Goal: Check status: Check status

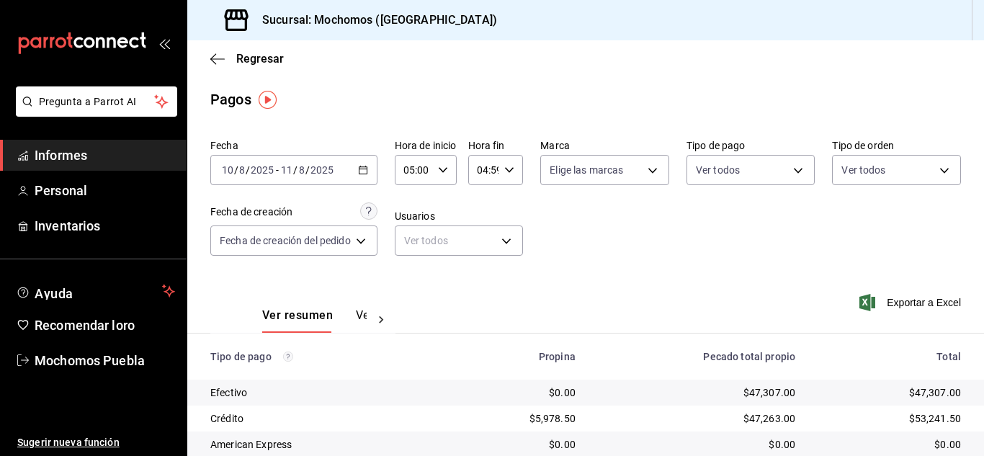
click at [362, 169] on \(Stroke\) "button" at bounding box center [363, 170] width 9 height 8
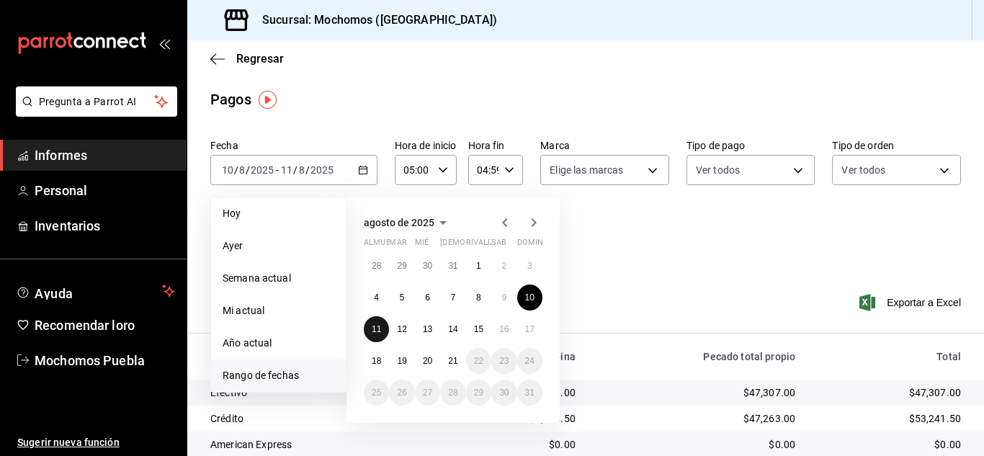
click at [378, 331] on font "11" at bounding box center [376, 329] width 9 height 10
click at [402, 334] on font "12" at bounding box center [401, 329] width 9 height 10
type input "00:00"
type input "23:59"
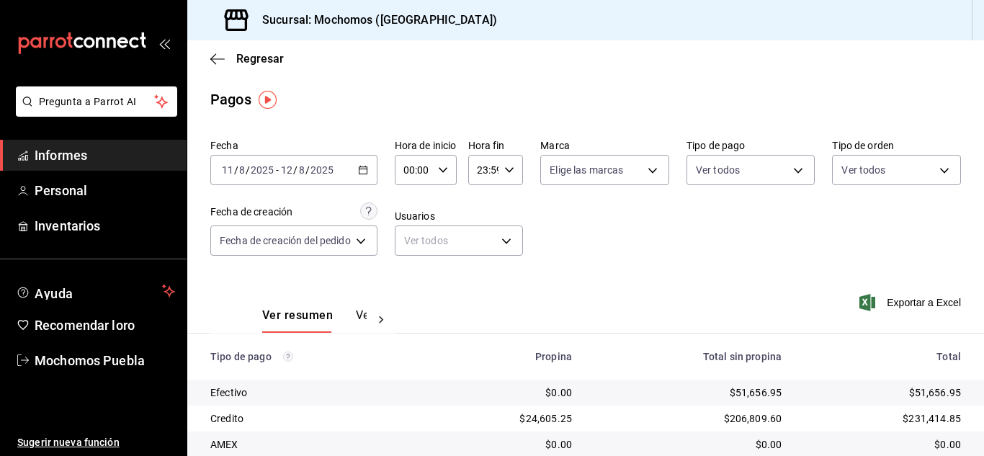
click at [445, 171] on icon "button" at bounding box center [443, 170] width 10 height 10
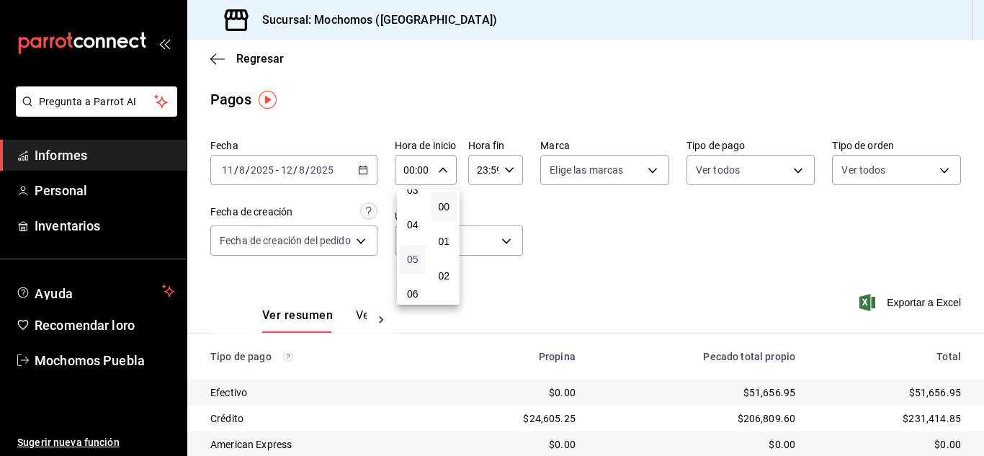
scroll to position [144, 0]
click at [409, 231] on font "05" at bounding box center [413, 236] width 12 height 12
type input "05:00"
click at [513, 171] on div at bounding box center [492, 228] width 984 height 456
click at [506, 171] on icon "button" at bounding box center [509, 170] width 10 height 10
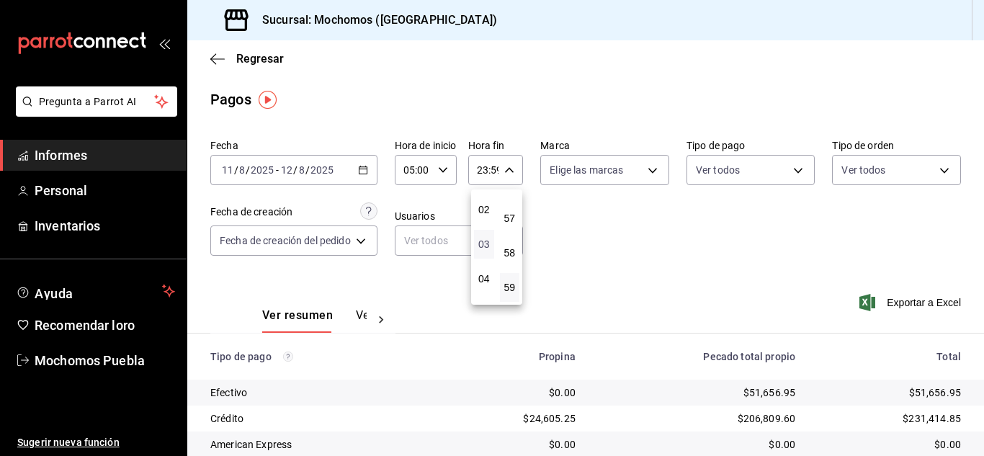
scroll to position [138, 0]
click at [486, 209] on font "04" at bounding box center [484, 207] width 12 height 12
type input "04:59"
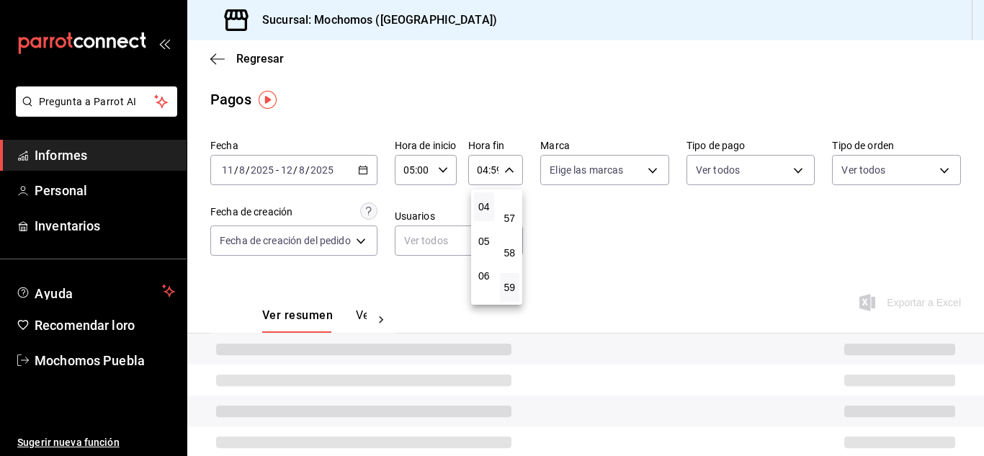
click at [584, 261] on div at bounding box center [492, 228] width 984 height 456
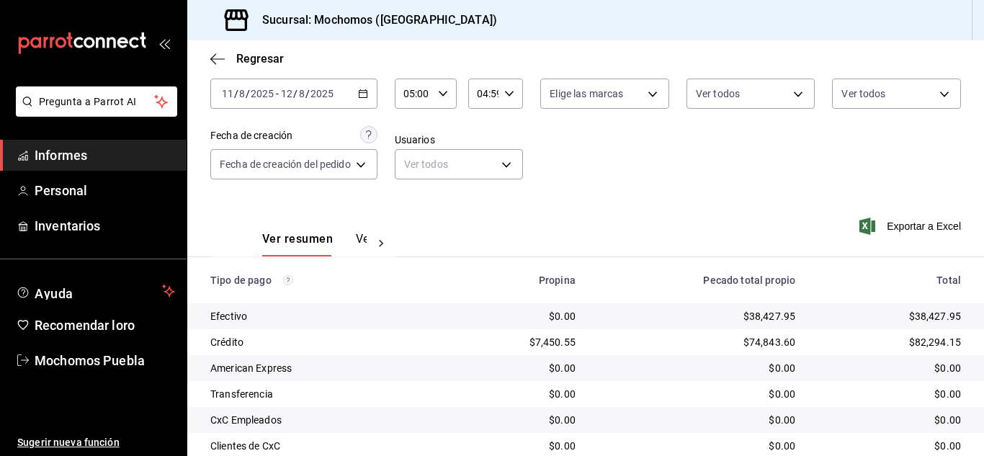
scroll to position [63, 0]
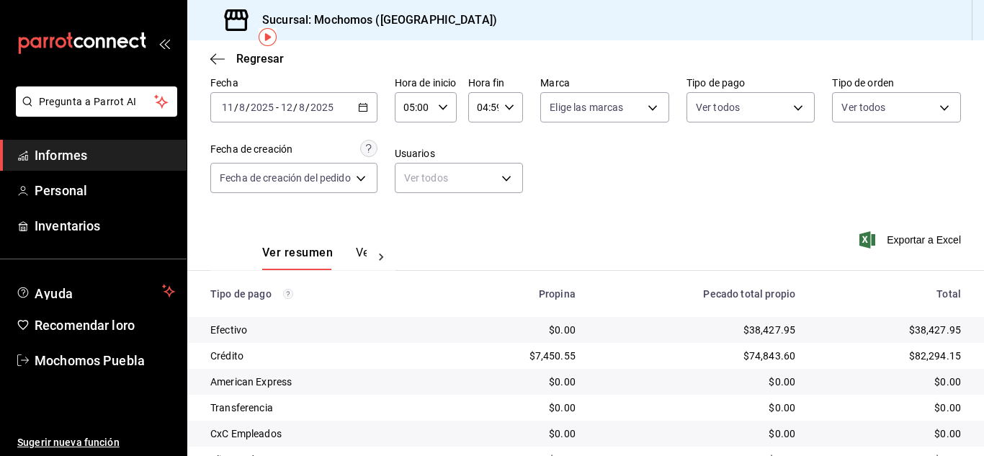
click at [363, 110] on icon "button" at bounding box center [363, 107] width 10 height 10
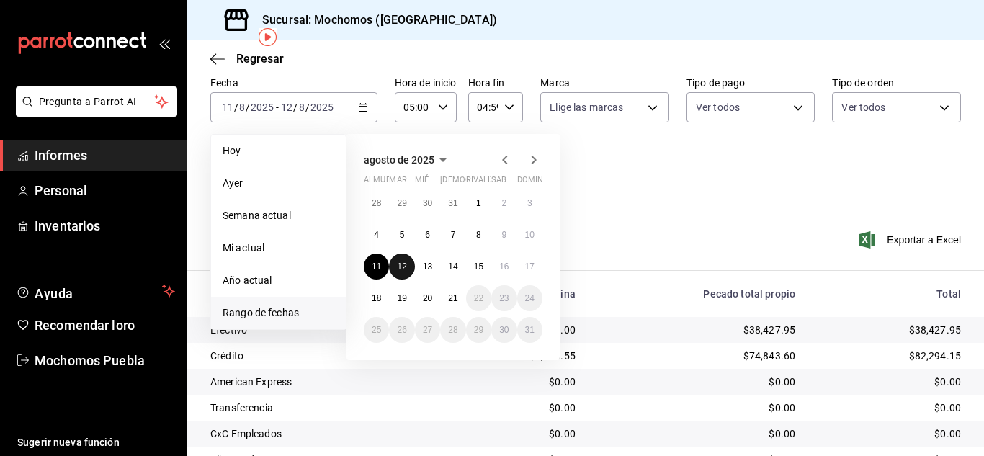
click at [401, 264] on font "12" at bounding box center [401, 267] width 9 height 10
click at [426, 268] on font "13" at bounding box center [427, 267] width 9 height 10
type input "00:00"
type input "23:59"
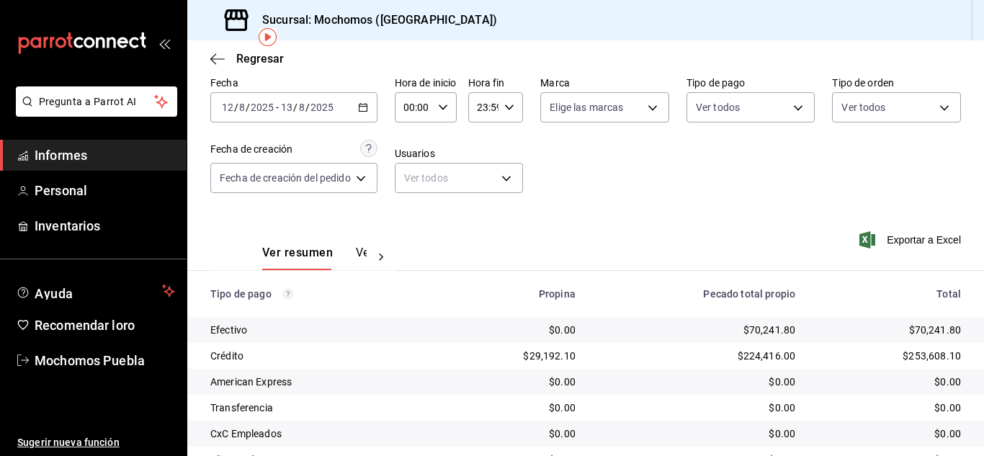
click at [447, 109] on \(Stroke\) "button" at bounding box center [442, 106] width 9 height 5
click at [414, 171] on font "05" at bounding box center [413, 173] width 12 height 12
type input "05:00"
click at [509, 106] on div at bounding box center [492, 228] width 984 height 456
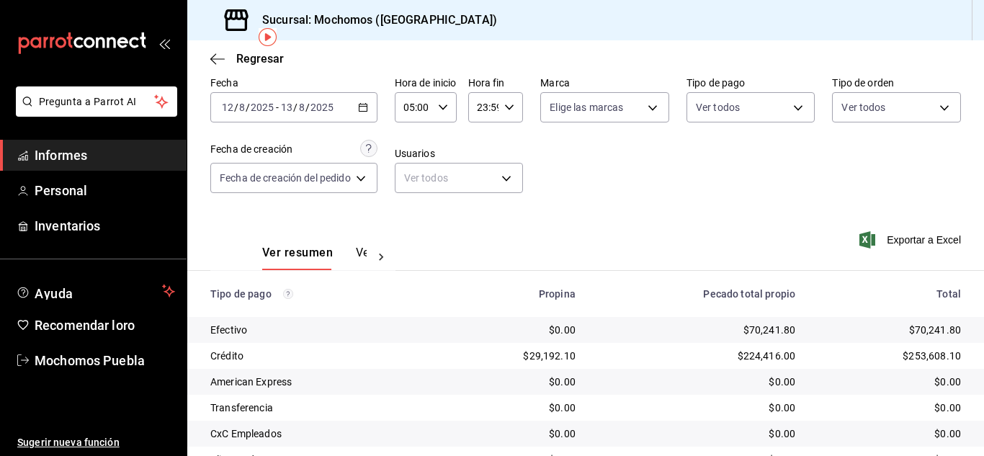
click at [509, 106] on icon "button" at bounding box center [509, 107] width 10 height 10
click at [486, 146] on font "04" at bounding box center [484, 144] width 12 height 12
type input "04:59"
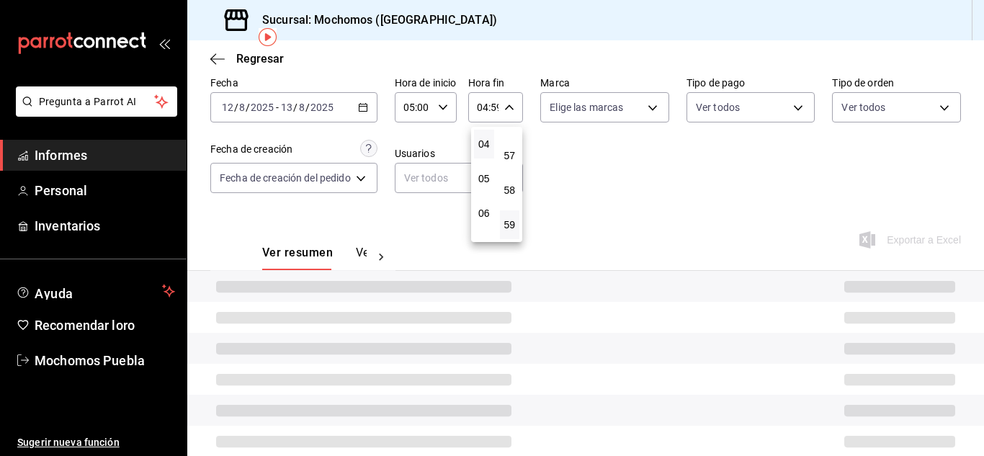
click at [597, 188] on div at bounding box center [492, 228] width 984 height 456
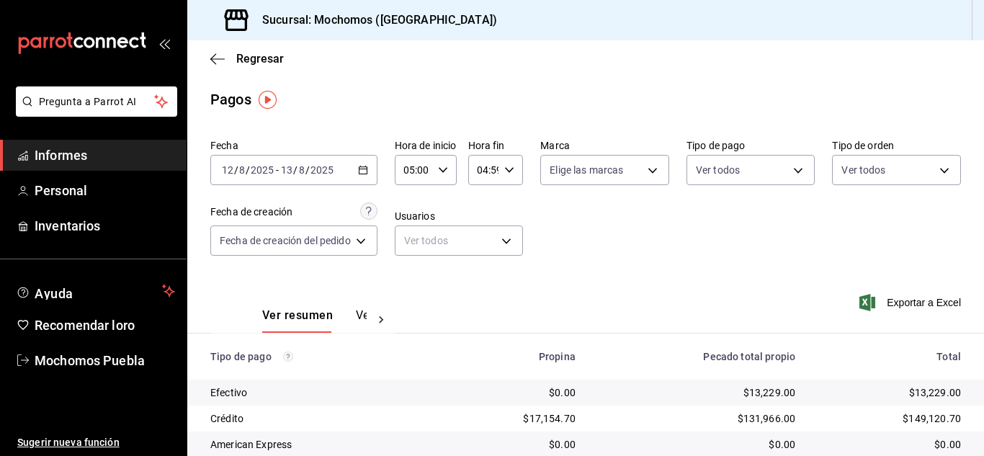
click at [367, 170] on \(Stroke\) "button" at bounding box center [363, 170] width 9 height 8
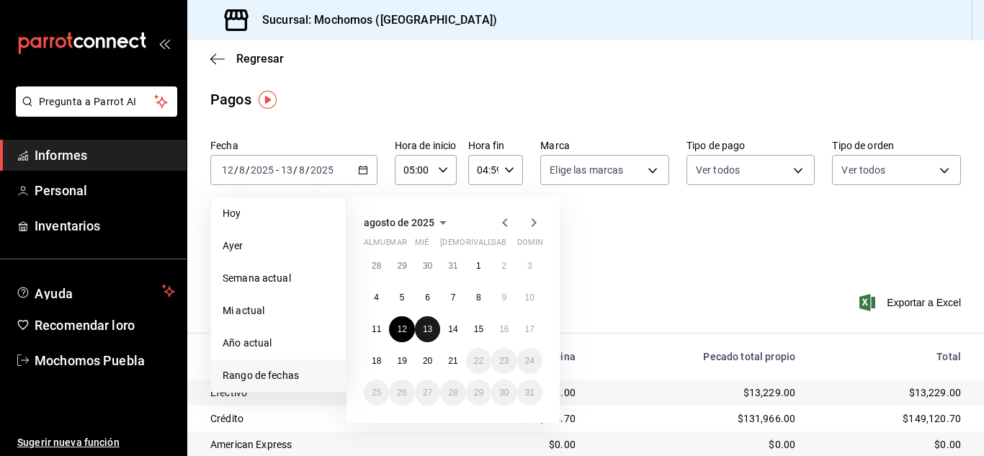
click at [430, 331] on font "13" at bounding box center [427, 329] width 9 height 10
click at [448, 332] on font "14" at bounding box center [452, 329] width 9 height 10
type input "00:00"
type input "23:59"
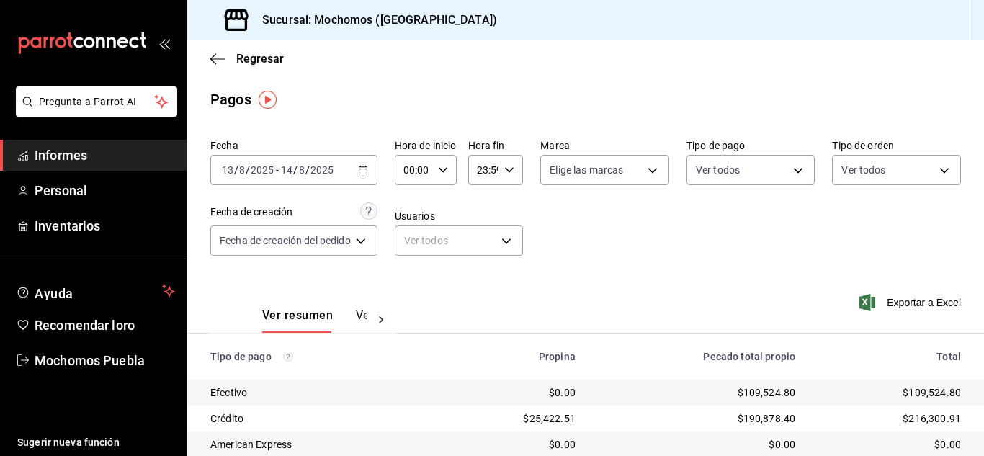
click at [444, 166] on icon "button" at bounding box center [443, 170] width 10 height 10
click at [414, 234] on font "05" at bounding box center [413, 236] width 12 height 12
type input "05:00"
click at [507, 170] on div at bounding box center [492, 228] width 984 height 456
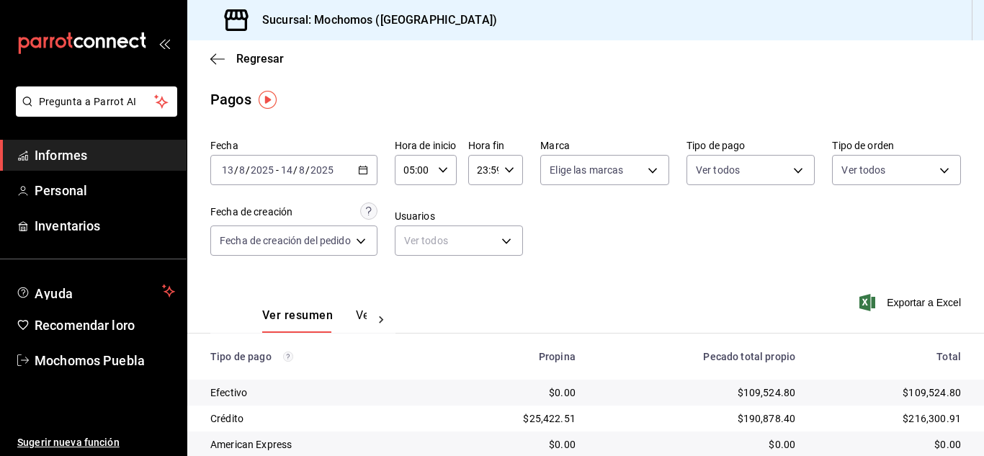
click at [507, 170] on \(Stroke\) "button" at bounding box center [509, 169] width 9 height 5
click at [489, 239] on font "05" at bounding box center [484, 242] width 12 height 12
click at [488, 207] on font "04" at bounding box center [484, 207] width 12 height 12
type input "04:59"
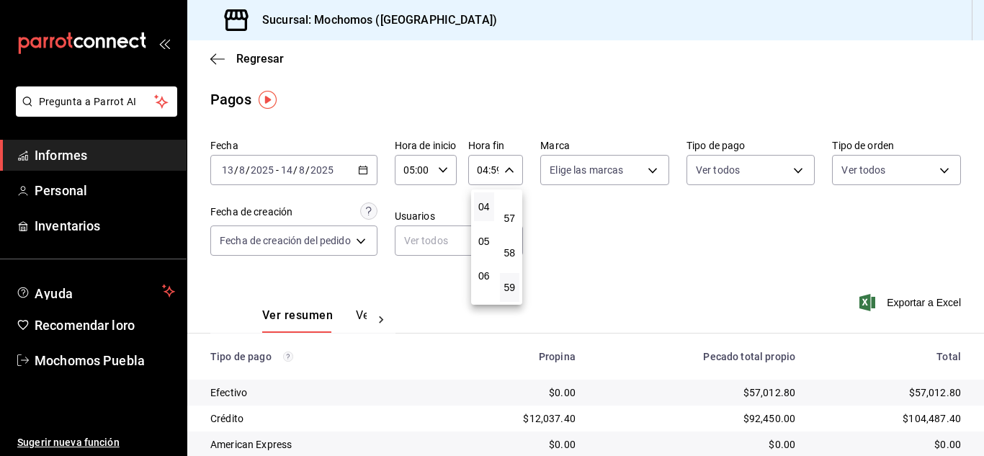
drag, startPoint x: 662, startPoint y: 257, endPoint x: 654, endPoint y: 262, distance: 10.0
click at [661, 257] on div at bounding box center [492, 228] width 984 height 456
click at [513, 169] on icon "button" at bounding box center [509, 170] width 10 height 10
click at [489, 208] on font "04" at bounding box center [484, 207] width 12 height 12
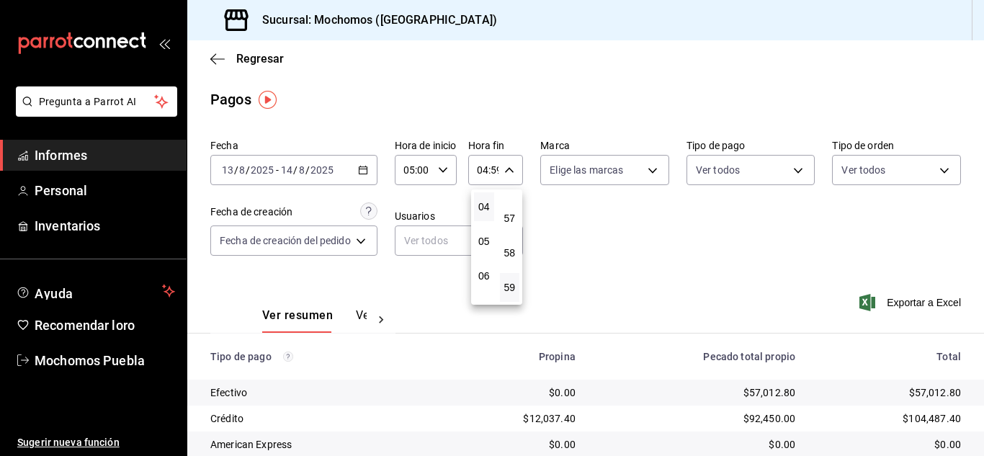
click at [630, 286] on div at bounding box center [492, 228] width 984 height 456
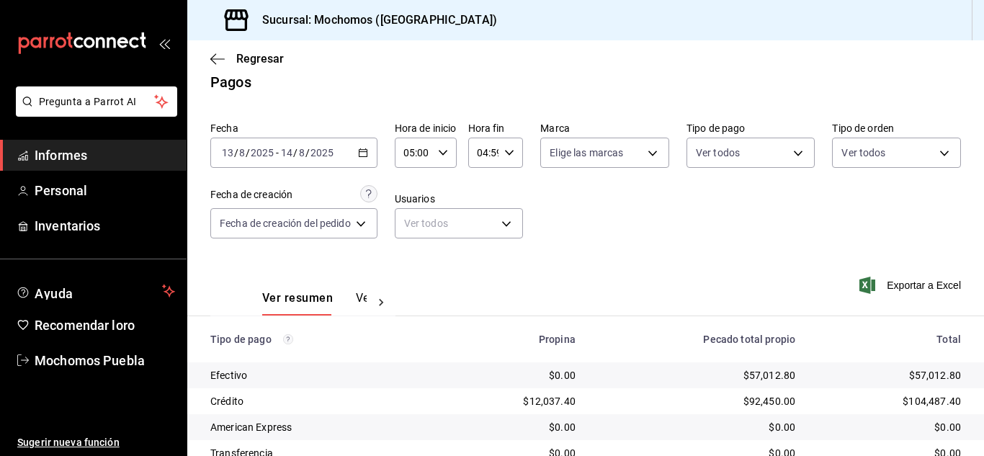
scroll to position [0, 0]
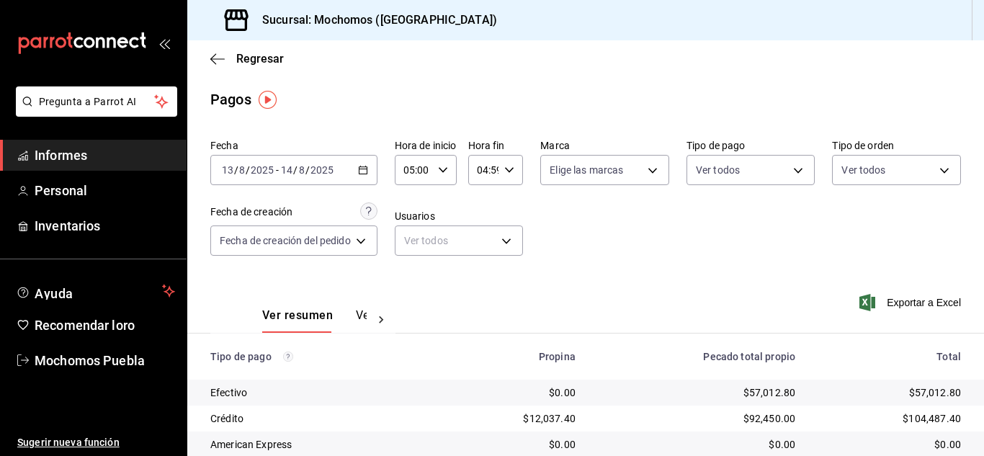
click at [367, 168] on \(Stroke\) "button" at bounding box center [363, 170] width 9 height 8
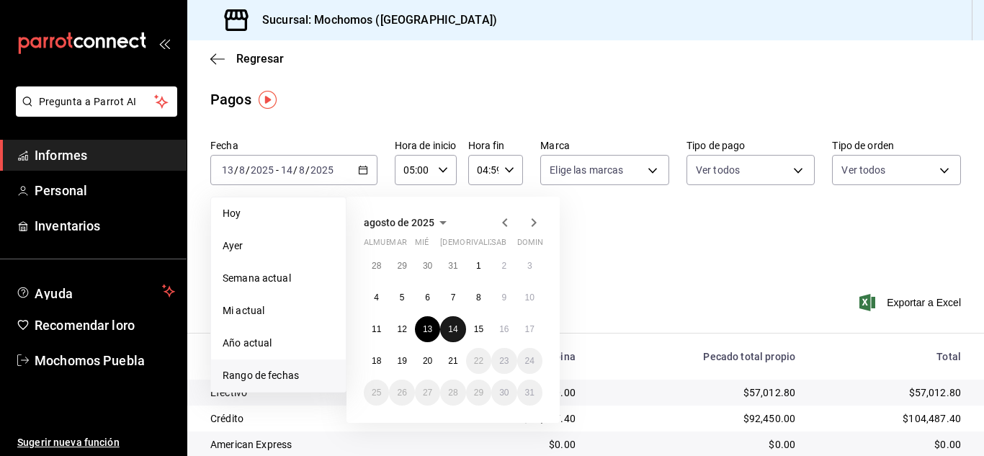
click at [455, 329] on font "14" at bounding box center [452, 329] width 9 height 10
click at [475, 329] on font "15" at bounding box center [478, 329] width 9 height 10
type input "00:00"
type input "23:59"
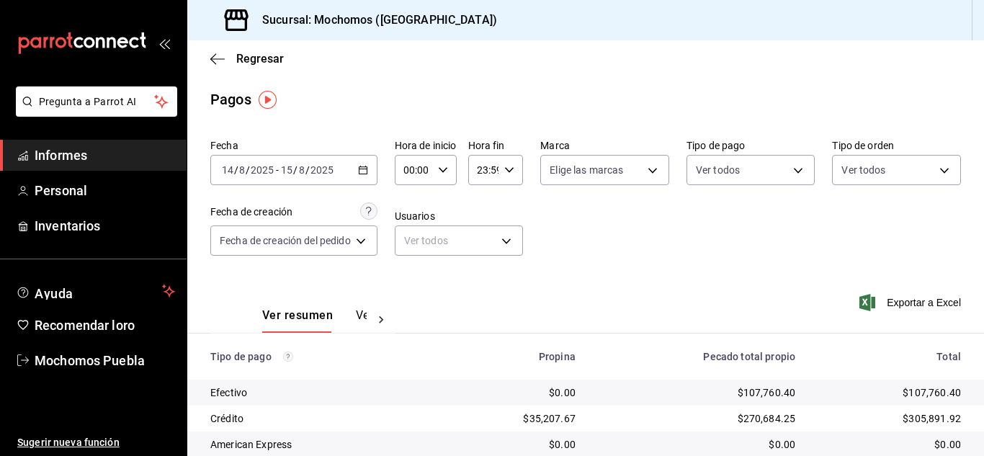
click at [447, 169] on icon "button" at bounding box center [443, 170] width 10 height 10
click at [410, 232] on font "05" at bounding box center [413, 236] width 12 height 12
type input "05:00"
click at [513, 169] on div at bounding box center [492, 228] width 984 height 456
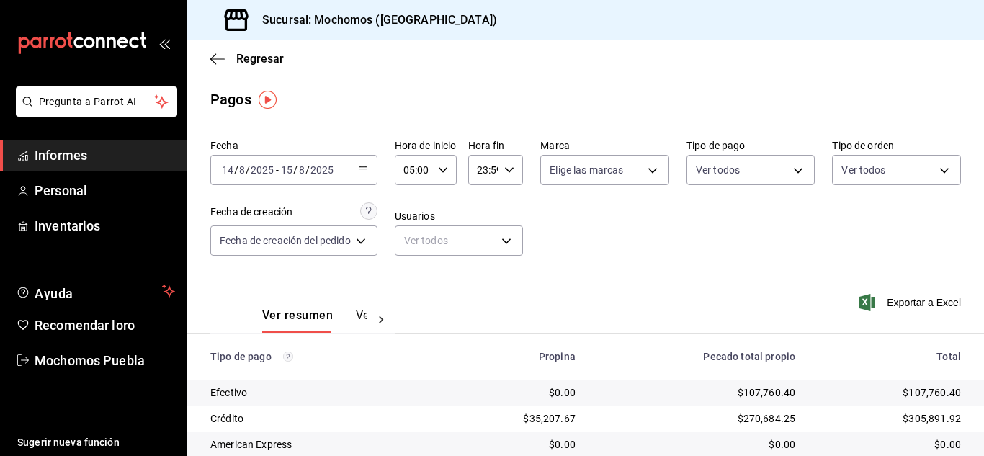
click at [513, 169] on icon "button" at bounding box center [509, 170] width 10 height 10
click at [490, 208] on button "04" at bounding box center [484, 206] width 20 height 29
type input "04:59"
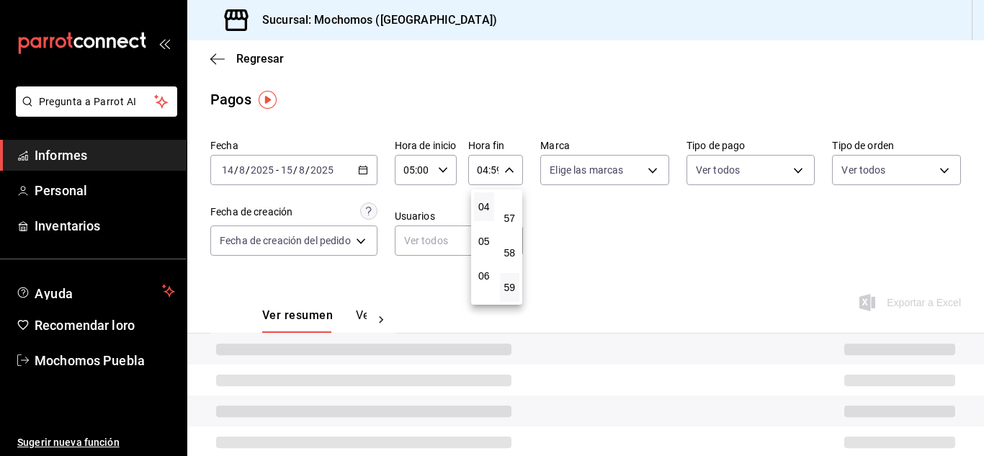
click at [583, 242] on div at bounding box center [492, 228] width 984 height 456
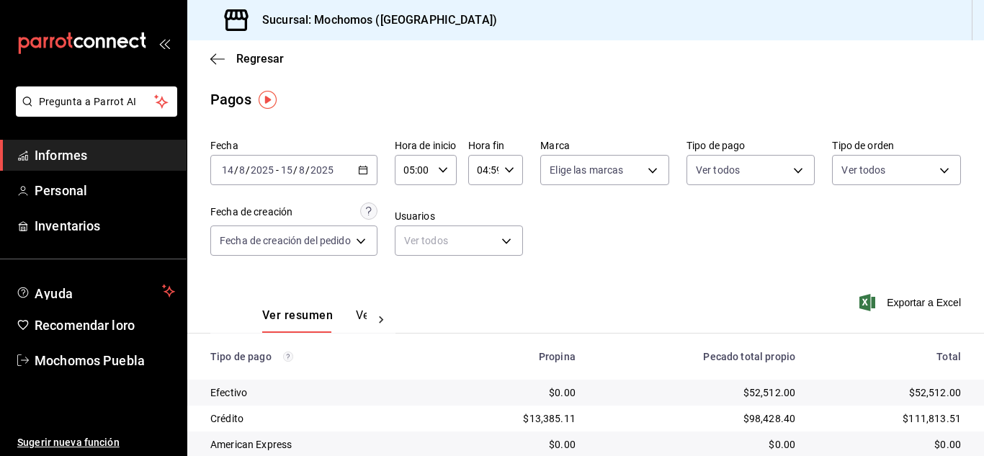
scroll to position [207, 0]
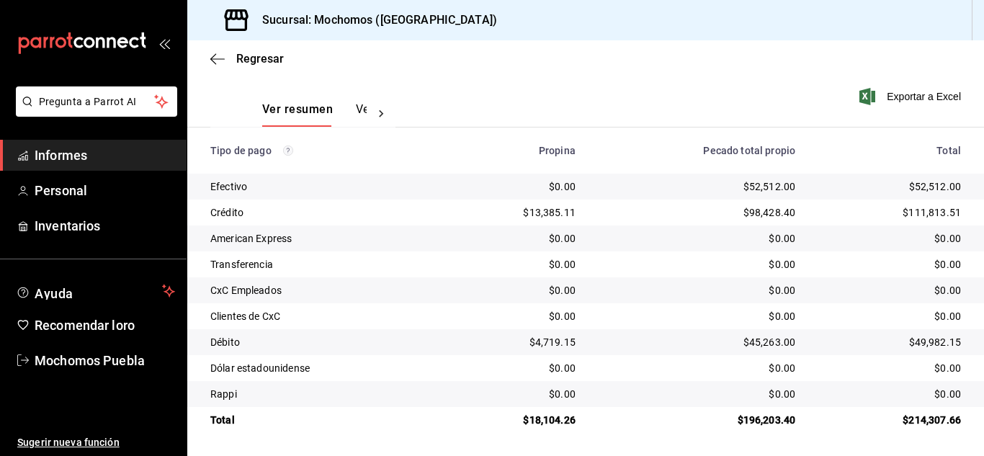
click at [389, 169] on th "Tipo de pago" at bounding box center [315, 151] width 256 height 46
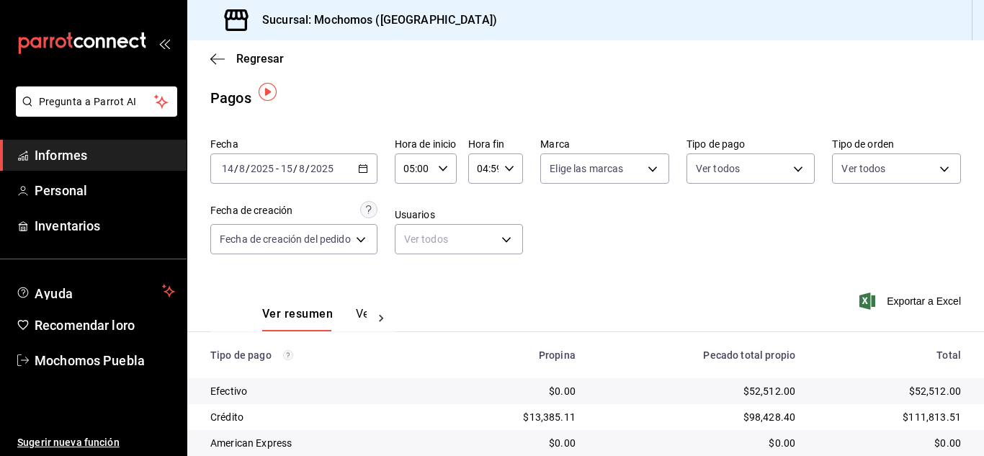
scroll to position [0, 0]
click at [362, 164] on div "[DATE] [DATE] - [DATE] [DATE]" at bounding box center [293, 170] width 167 height 30
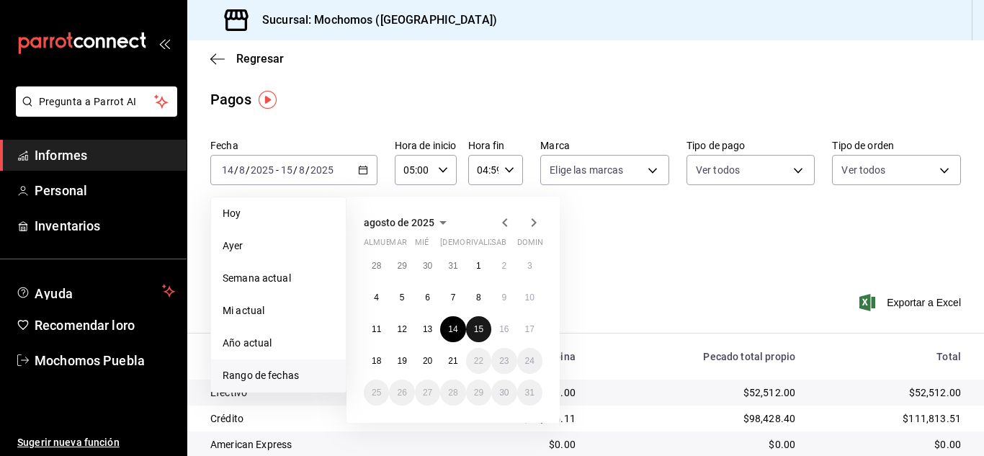
click at [471, 329] on button "15" at bounding box center [478, 329] width 25 height 26
click at [500, 333] on font "16" at bounding box center [503, 329] width 9 height 10
type input "00:00"
type input "23:59"
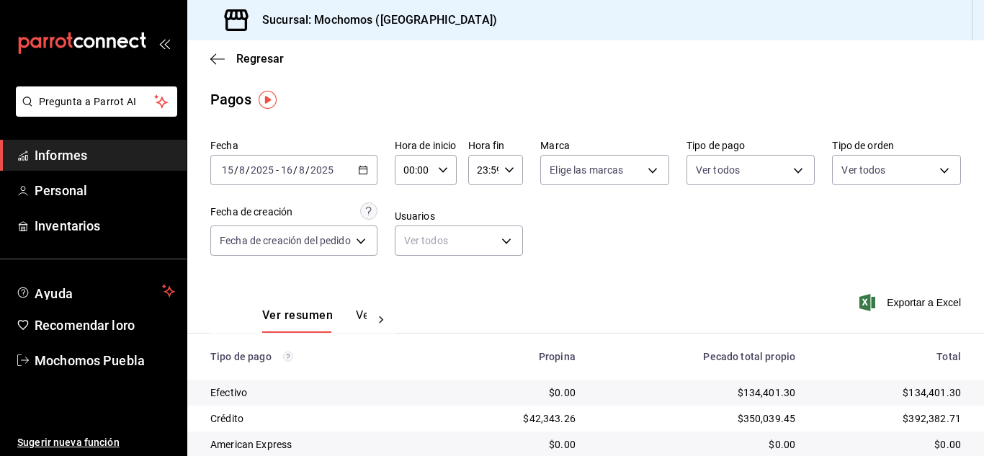
click at [448, 171] on icon "button" at bounding box center [443, 170] width 10 height 10
click at [416, 234] on font "03" at bounding box center [413, 239] width 12 height 12
click at [409, 231] on font "05" at bounding box center [413, 236] width 12 height 12
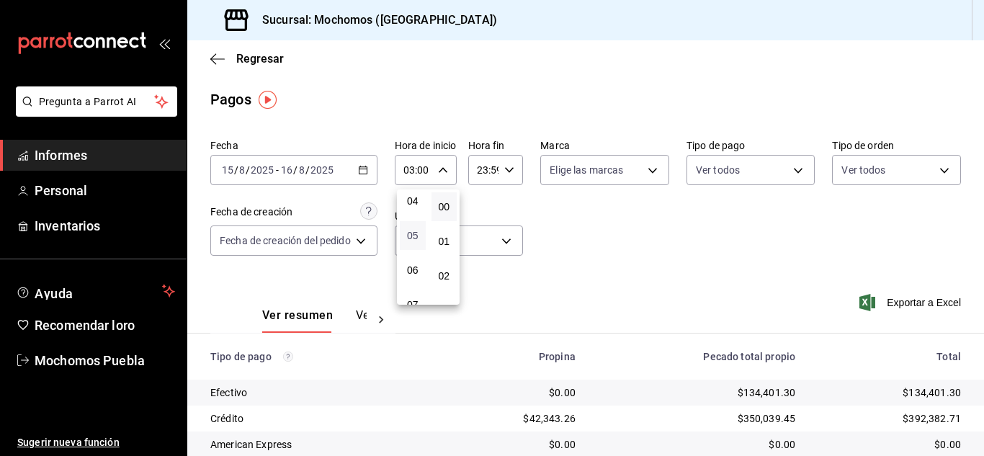
type input "05:00"
click at [504, 167] on div at bounding box center [492, 228] width 984 height 456
click at [512, 169] on icon "button" at bounding box center [509, 170] width 10 height 10
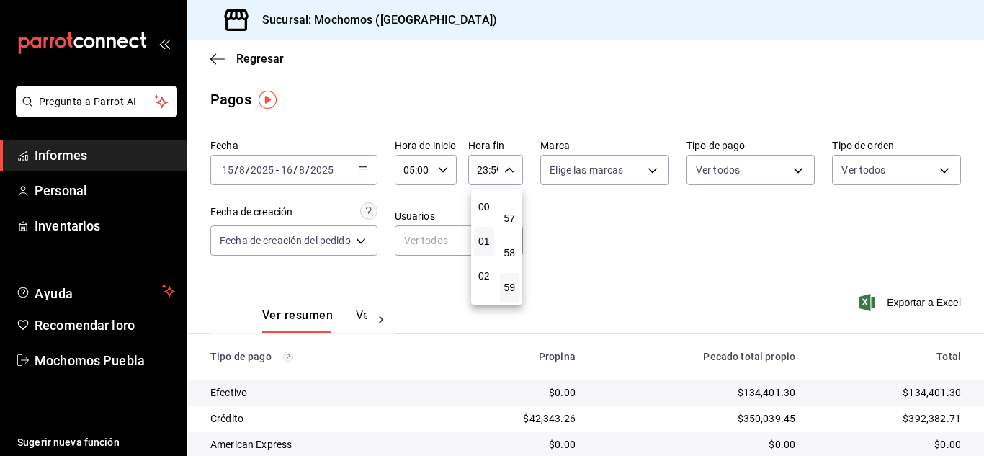
scroll to position [72, 0]
click at [485, 275] on font "04" at bounding box center [484, 273] width 12 height 12
type input "04:59"
click at [594, 270] on div at bounding box center [492, 228] width 984 height 456
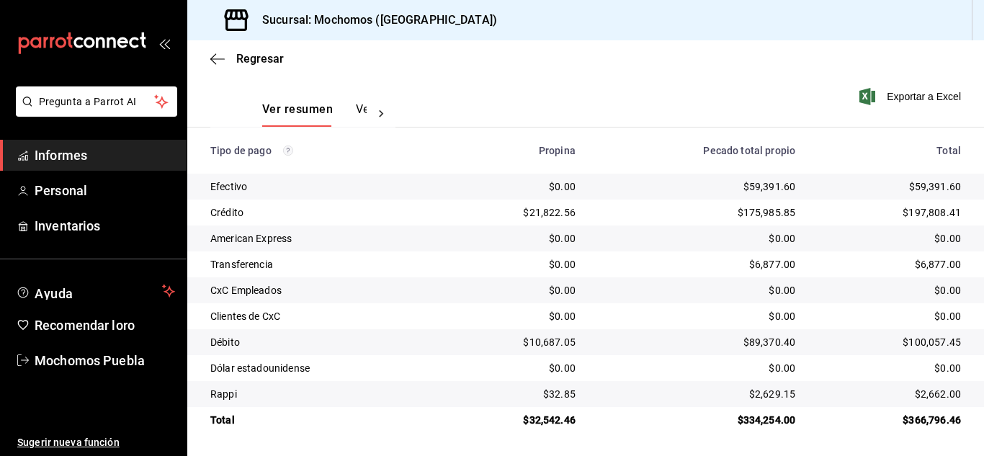
click at [304, 309] on div "Clientes de CxC" at bounding box center [320, 316] width 221 height 14
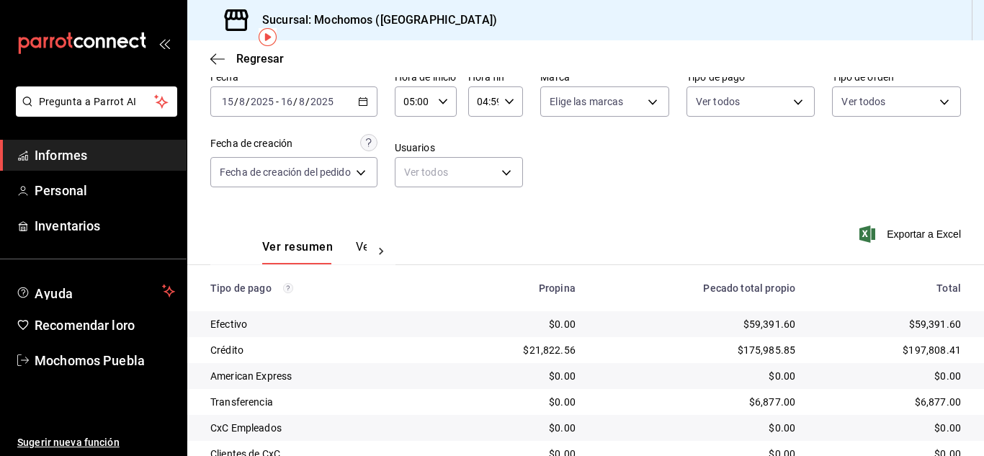
scroll to position [63, 0]
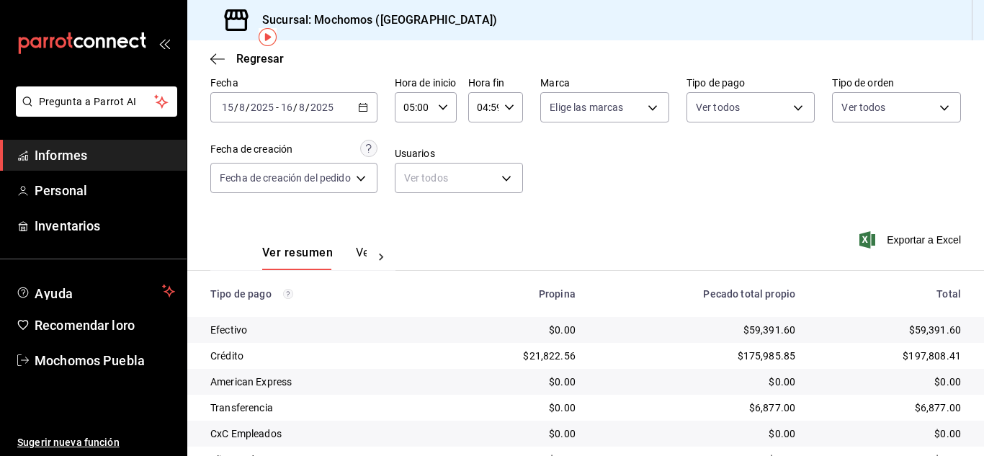
click at [363, 106] on icon "button" at bounding box center [363, 107] width 10 height 10
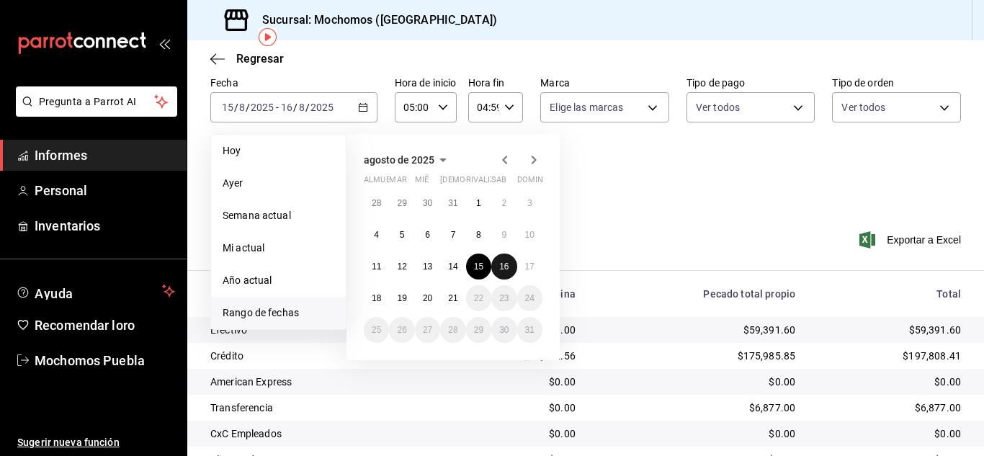
click at [508, 267] on font "16" at bounding box center [503, 267] width 9 height 10
click at [526, 267] on font "17" at bounding box center [529, 267] width 9 height 10
type input "00:00"
type input "23:59"
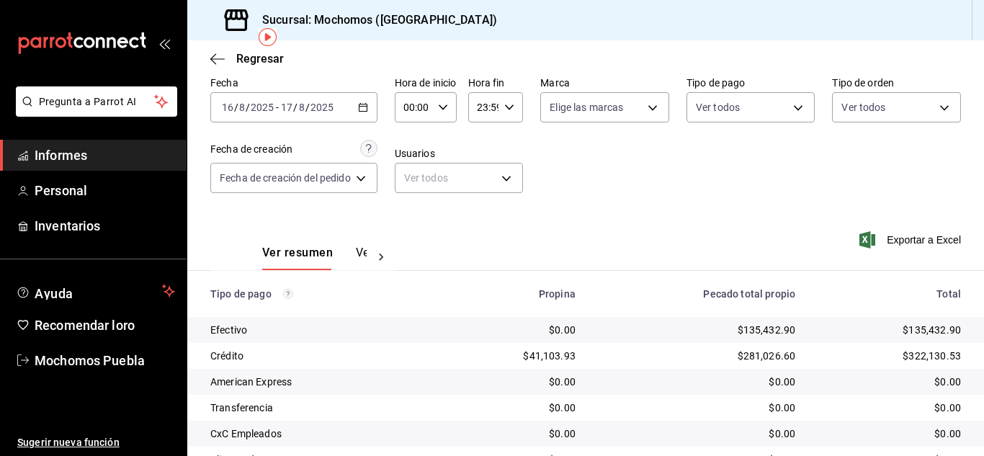
click at [447, 107] on icon "button" at bounding box center [443, 107] width 10 height 10
click at [414, 171] on font "05" at bounding box center [413, 173] width 12 height 12
type input "05:00"
click at [512, 104] on div at bounding box center [492, 228] width 984 height 456
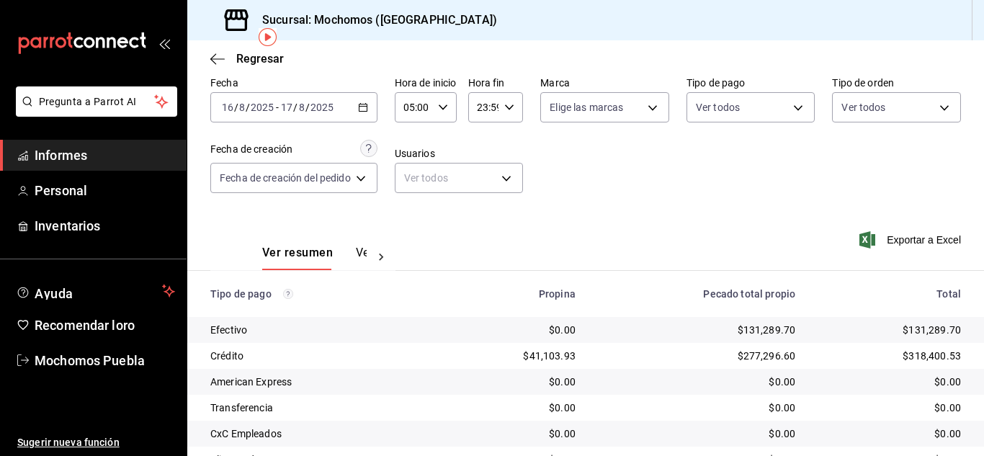
click at [509, 105] on icon "button" at bounding box center [509, 107] width 10 height 10
click at [480, 139] on font "04" at bounding box center [484, 139] width 12 height 12
type input "04:59"
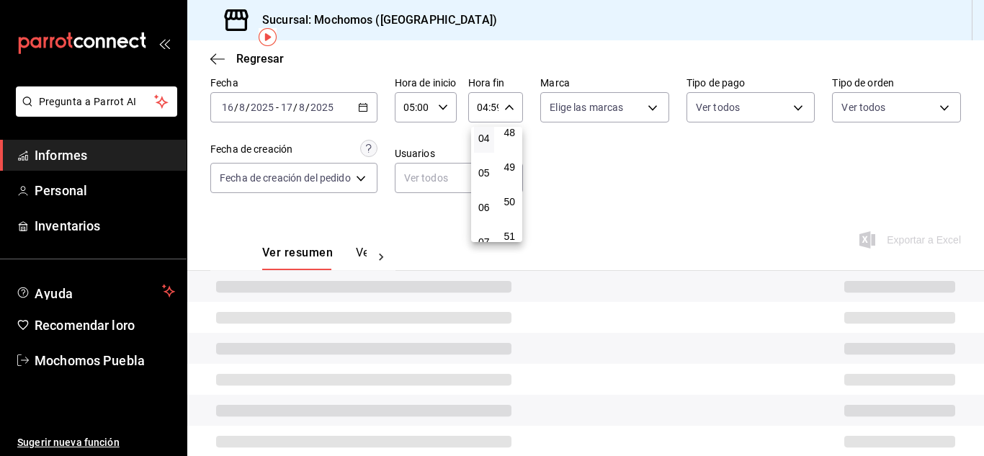
click at [605, 177] on div at bounding box center [492, 228] width 984 height 456
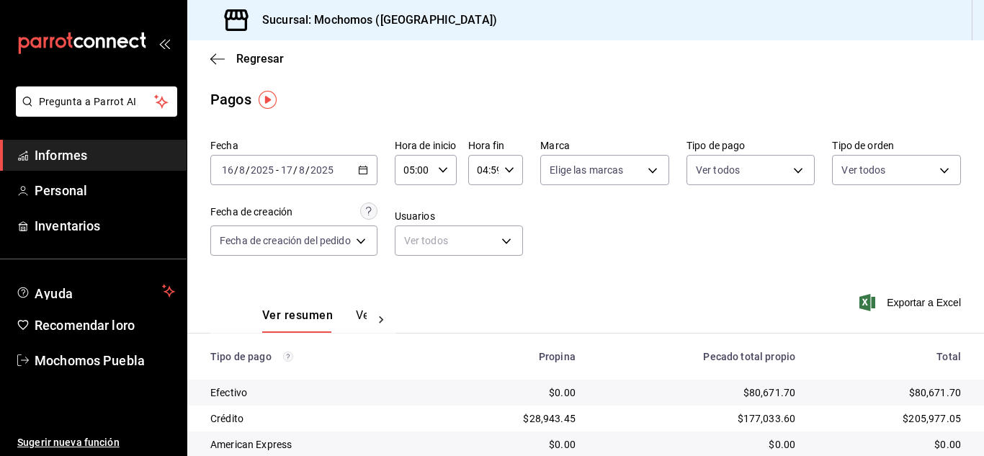
click at [367, 167] on \(Stroke\) "button" at bounding box center [363, 170] width 9 height 8
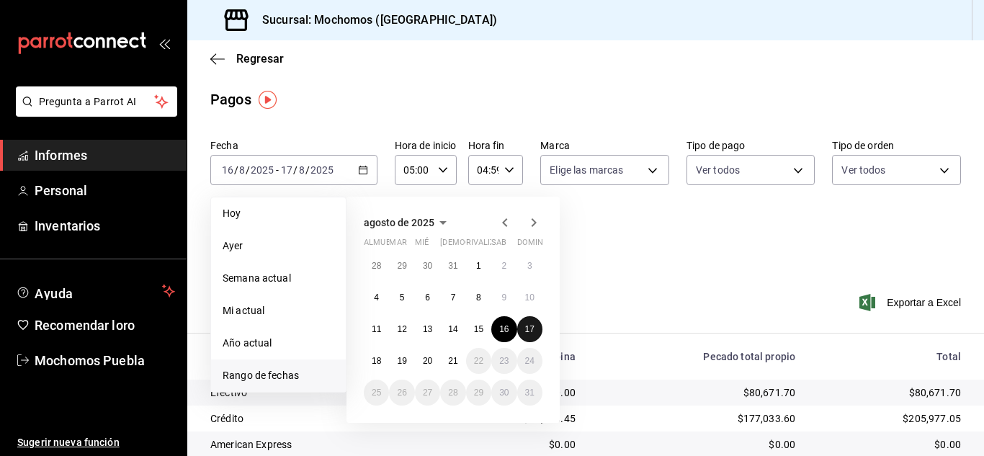
click at [531, 329] on font "17" at bounding box center [529, 329] width 9 height 10
click at [374, 355] on button "18" at bounding box center [376, 361] width 25 height 26
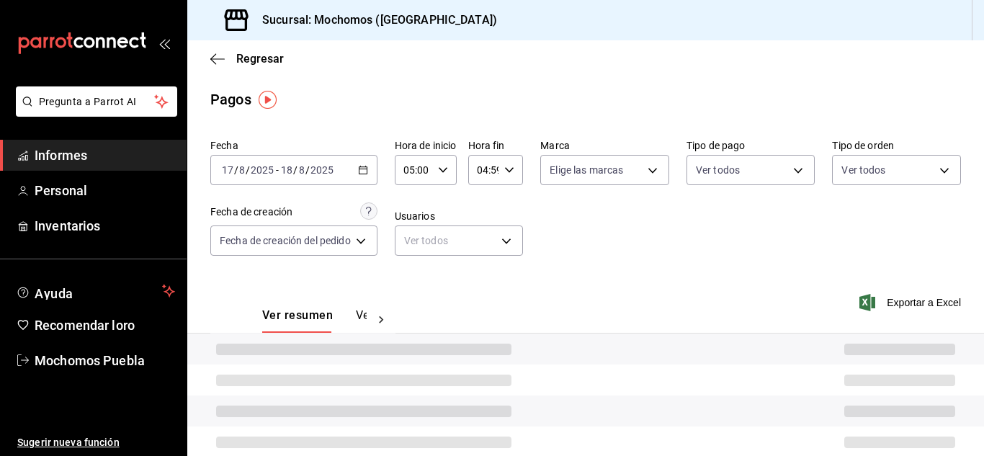
type input "00:00"
type input "23:59"
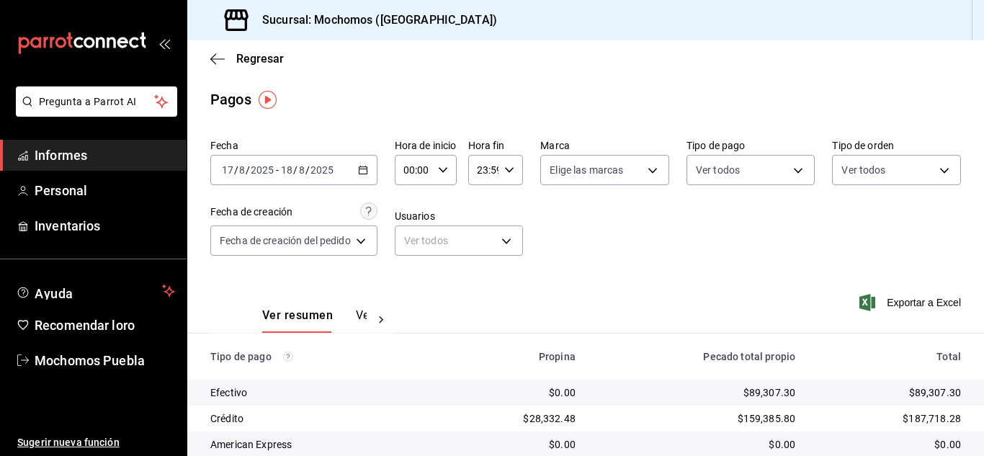
click at [545, 281] on div "Ver resumen Ver pagos Exportar a Excel" at bounding box center [585, 311] width 797 height 77
click at [448, 168] on icon "button" at bounding box center [443, 170] width 10 height 10
click at [414, 231] on font "05" at bounding box center [413, 236] width 12 height 12
type input "05:00"
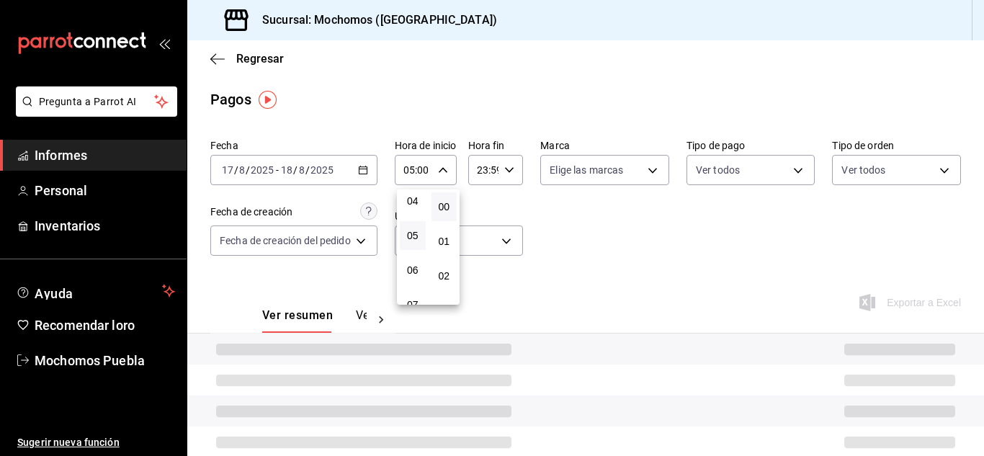
click at [565, 228] on div at bounding box center [492, 228] width 984 height 456
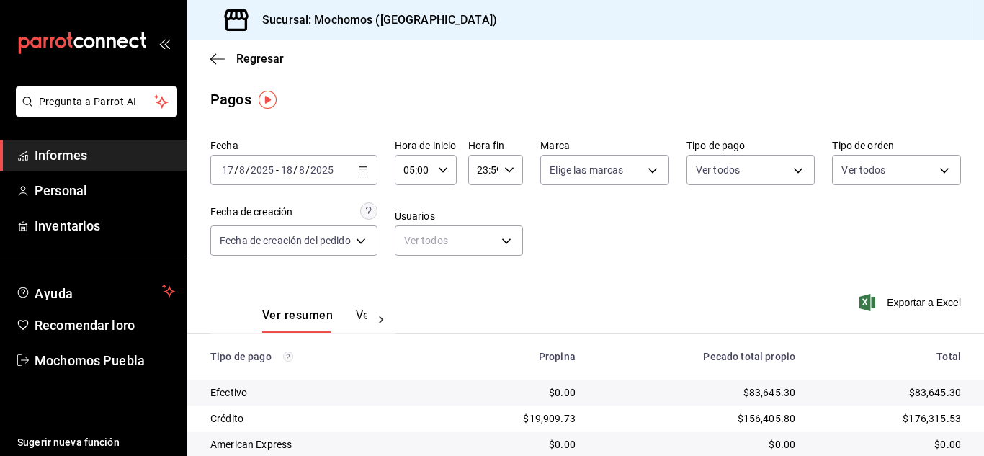
click at [511, 169] on icon "button" at bounding box center [509, 170] width 10 height 10
click at [487, 210] on font "04" at bounding box center [484, 207] width 12 height 12
type input "04:59"
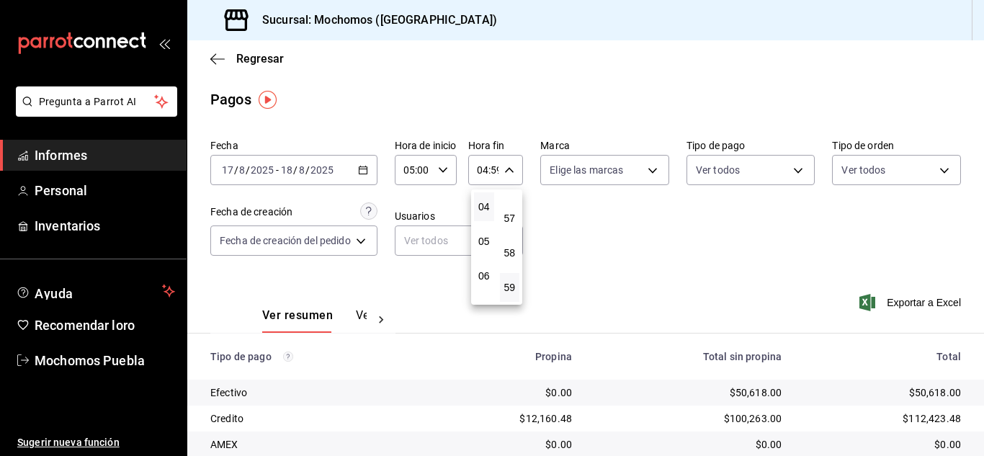
click at [589, 227] on div at bounding box center [492, 228] width 984 height 456
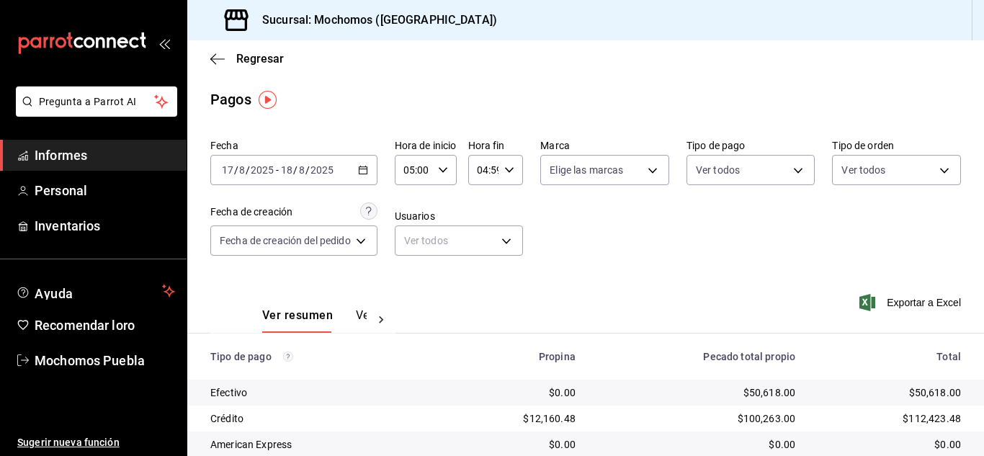
click at [367, 165] on icon "button" at bounding box center [363, 170] width 10 height 10
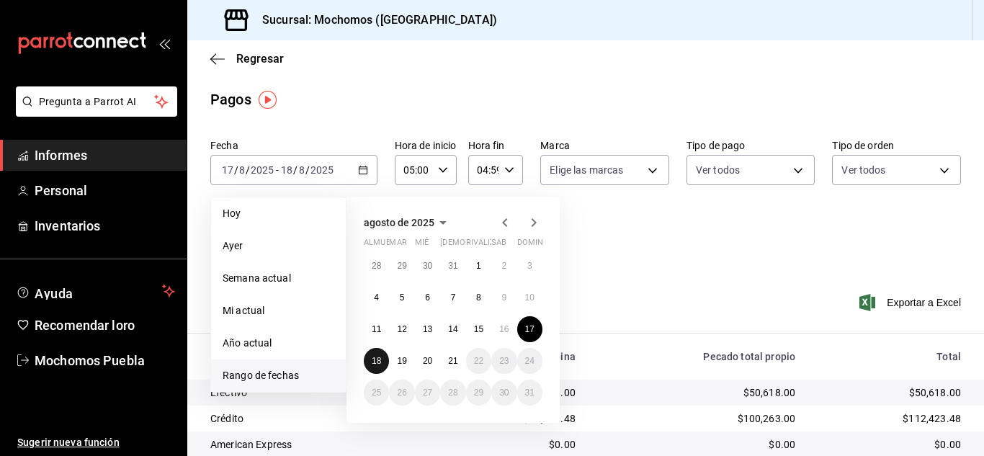
click at [376, 355] on button "18" at bounding box center [376, 361] width 25 height 26
click at [397, 360] on font "19" at bounding box center [401, 361] width 9 height 10
type input "00:00"
type input "23:59"
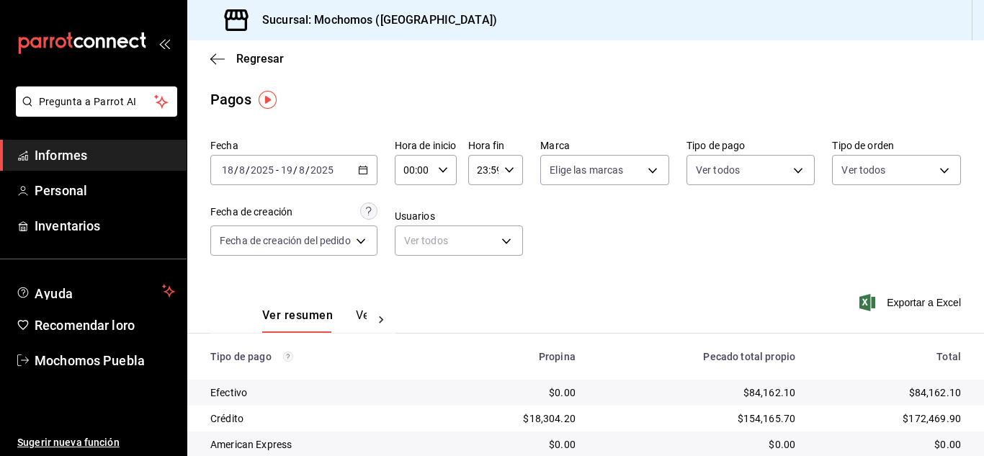
click at [442, 169] on icon "button" at bounding box center [443, 170] width 10 height 10
click at [417, 236] on font "05" at bounding box center [413, 236] width 12 height 12
type input "05:00"
click at [510, 171] on div at bounding box center [492, 228] width 984 height 456
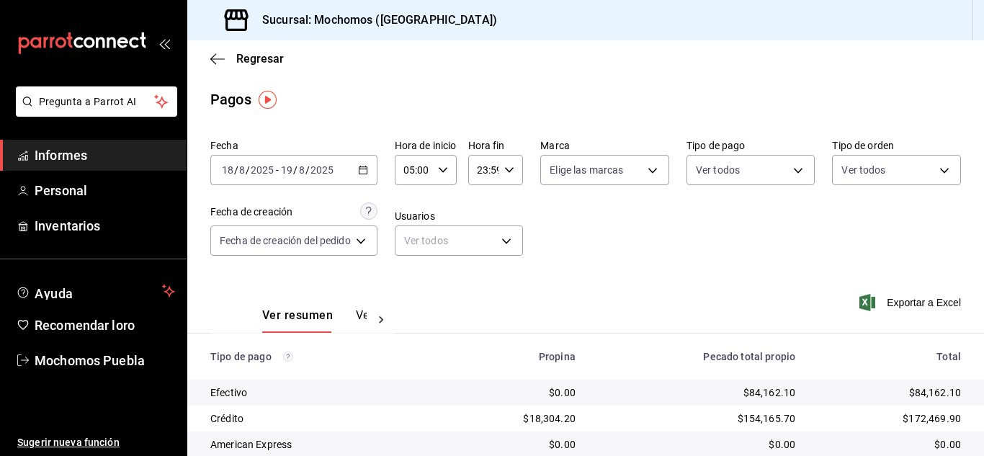
click at [510, 171] on icon "button" at bounding box center [509, 170] width 10 height 10
click at [486, 208] on font "04" at bounding box center [484, 207] width 12 height 12
type input "04:59"
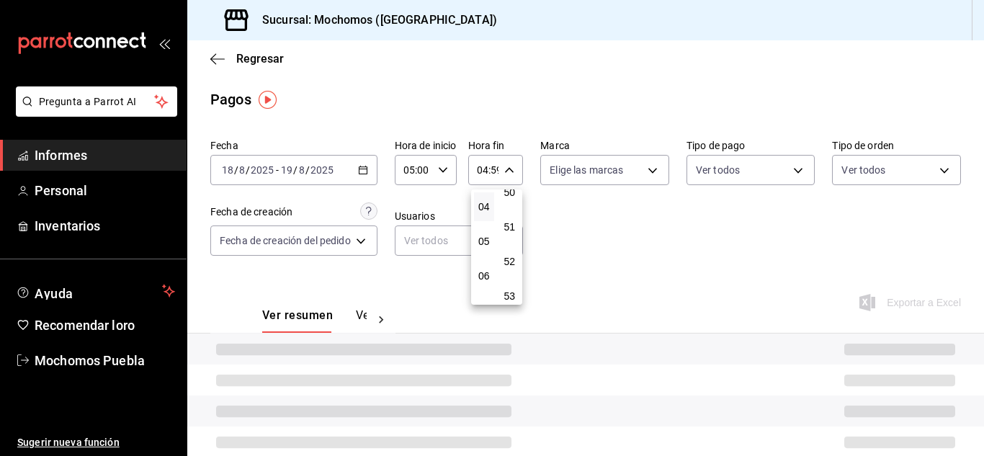
click at [566, 246] on div at bounding box center [492, 228] width 984 height 456
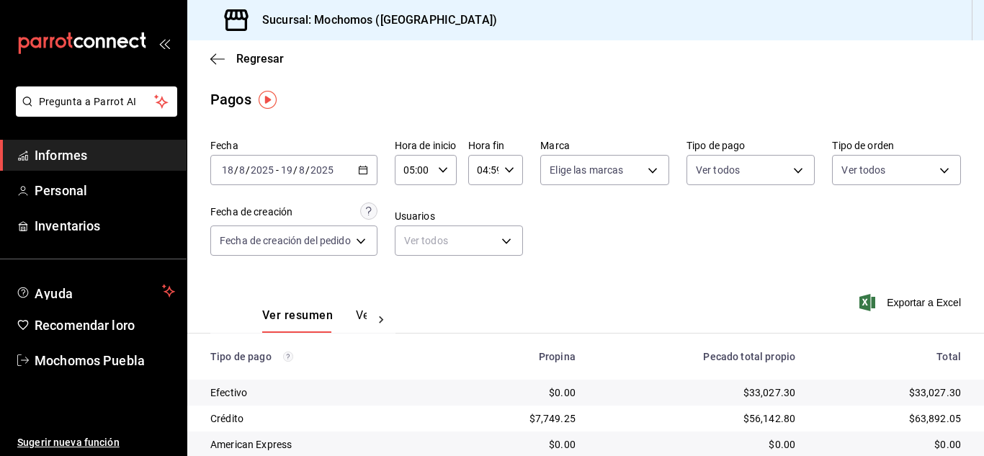
click at [362, 169] on \(Stroke\) "button" at bounding box center [363, 169] width 8 height 1
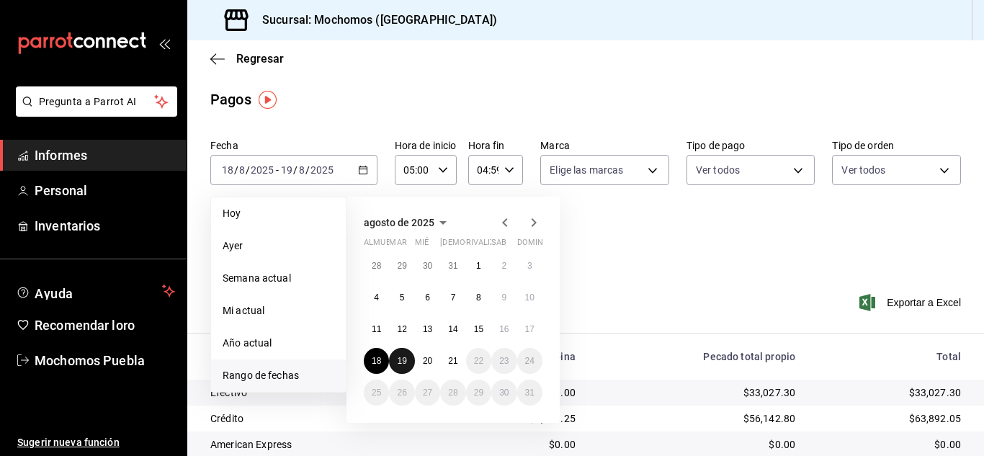
click at [401, 360] on font "19" at bounding box center [401, 361] width 9 height 10
click at [424, 360] on font "20" at bounding box center [427, 361] width 9 height 10
type input "00:00"
type input "23:59"
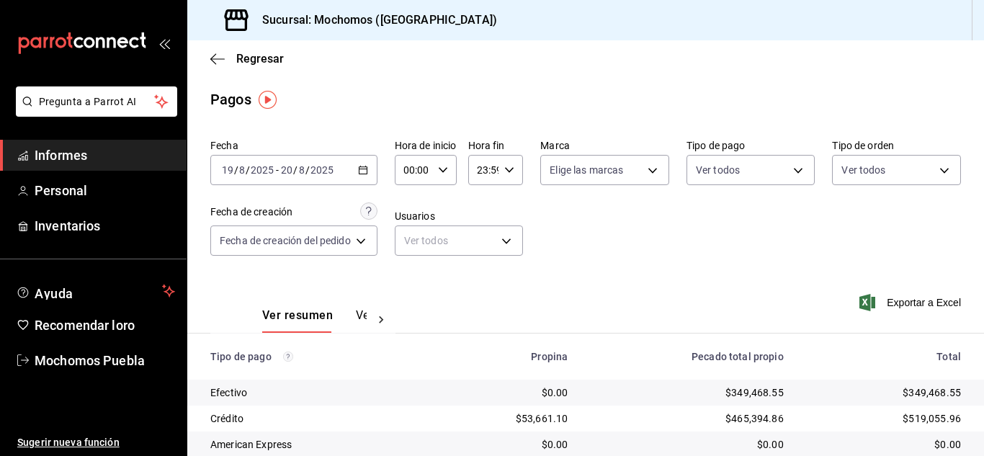
click at [444, 165] on icon "button" at bounding box center [443, 170] width 10 height 10
click at [415, 236] on font "05" at bounding box center [413, 236] width 12 height 12
type input "05:00"
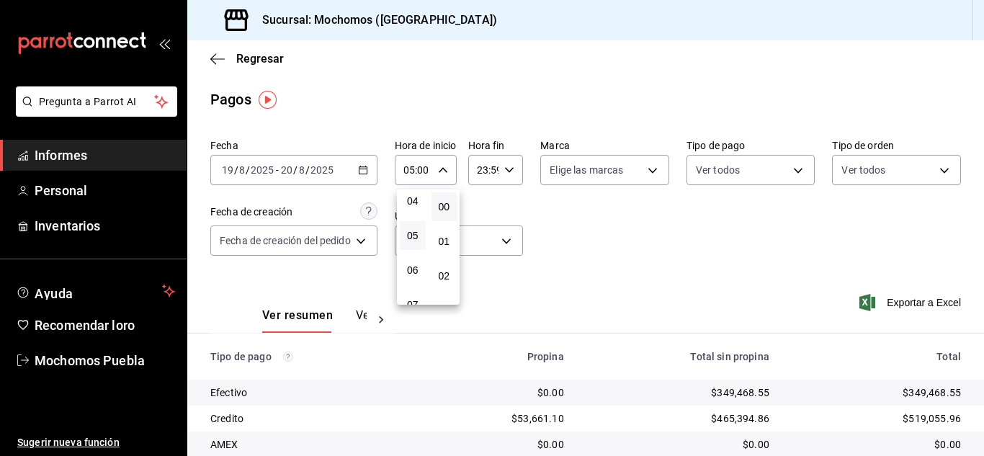
click at [507, 168] on div at bounding box center [492, 228] width 984 height 456
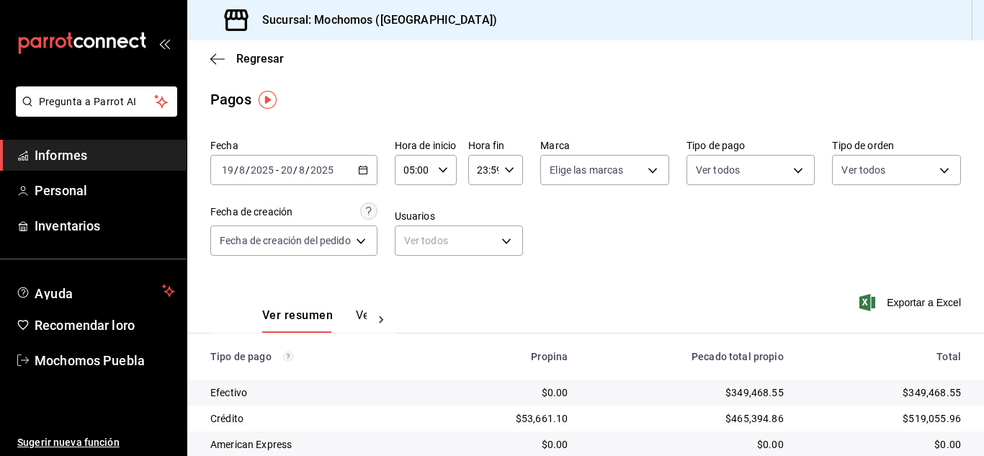
click at [507, 168] on icon "button" at bounding box center [509, 170] width 10 height 10
click at [489, 205] on font "04" at bounding box center [484, 207] width 12 height 12
type input "04:59"
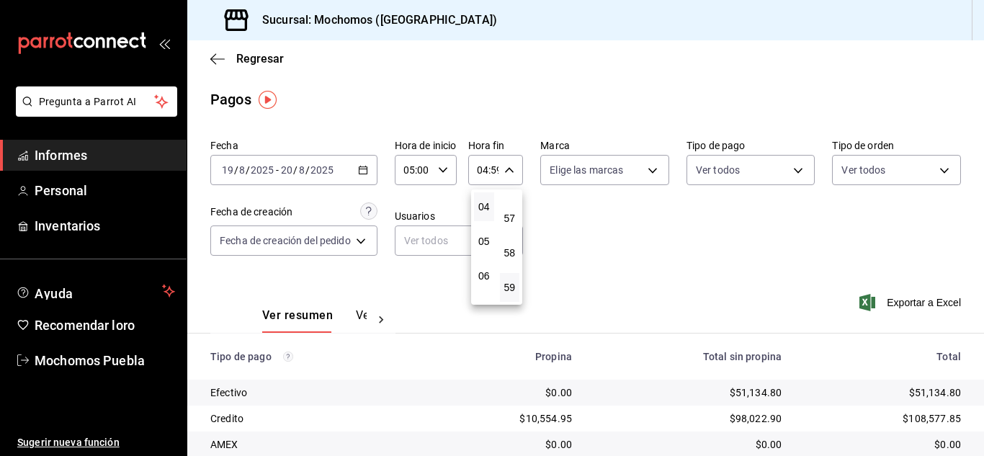
click at [587, 249] on div at bounding box center [492, 228] width 984 height 456
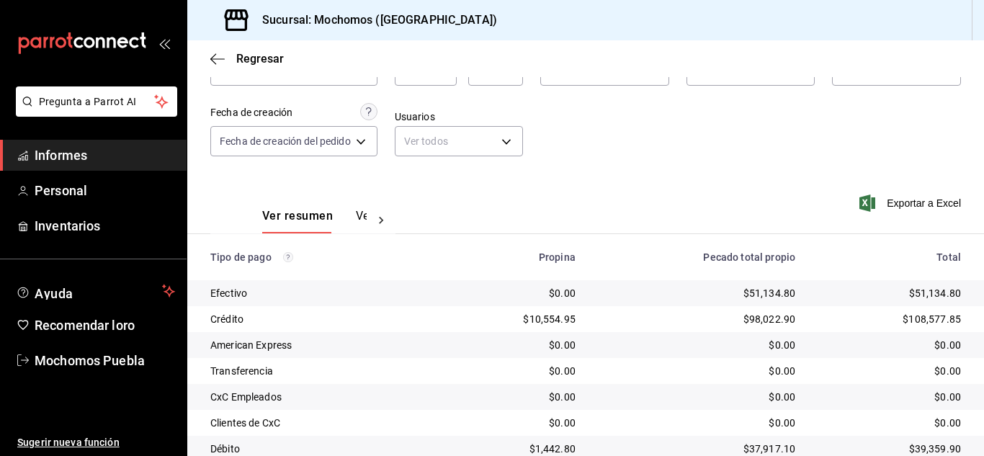
scroll to position [207, 0]
